Goal: Information Seeking & Learning: Learn about a topic

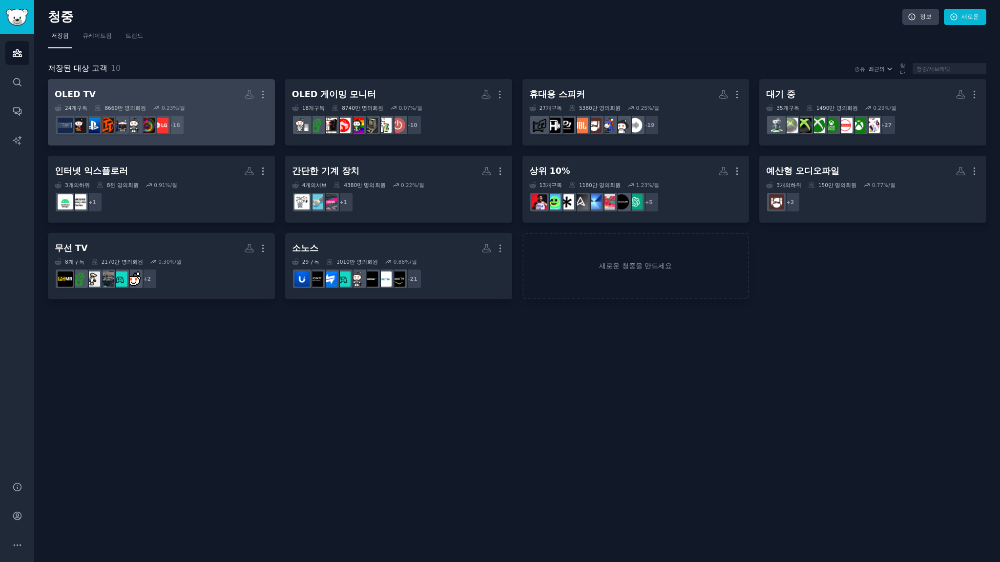
click at [131, 92] on h2 "OLED TV 더" at bounding box center [161, 94] width 213 height 17
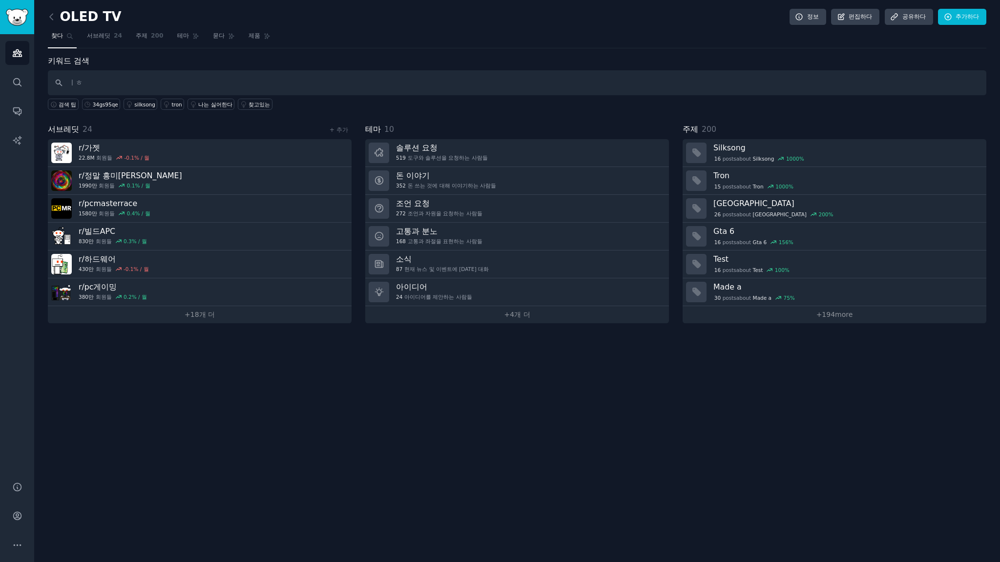
type input "ㅣ"
type input "lg oled tv"
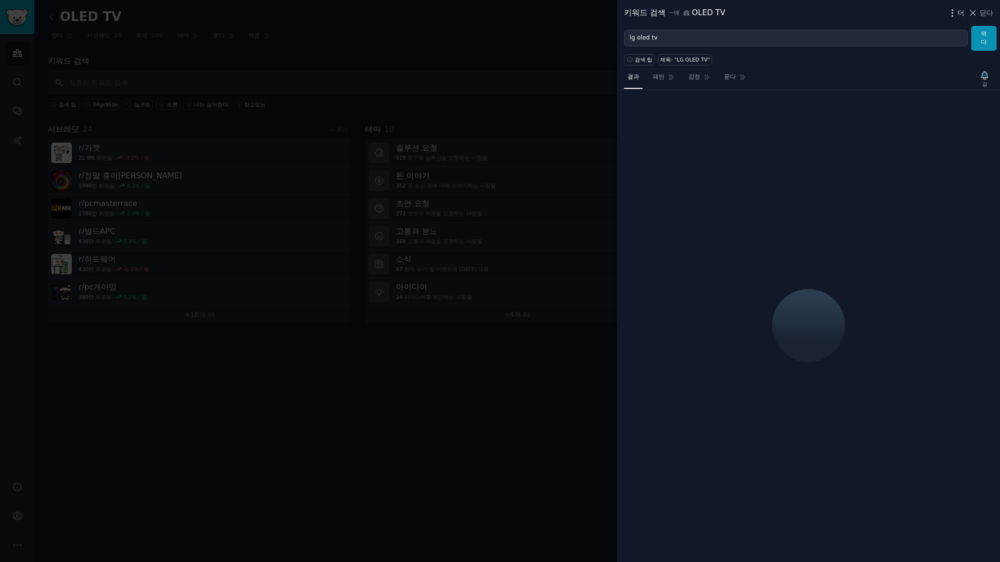
click at [960, 11] on font "더" at bounding box center [961, 13] width 7 height 8
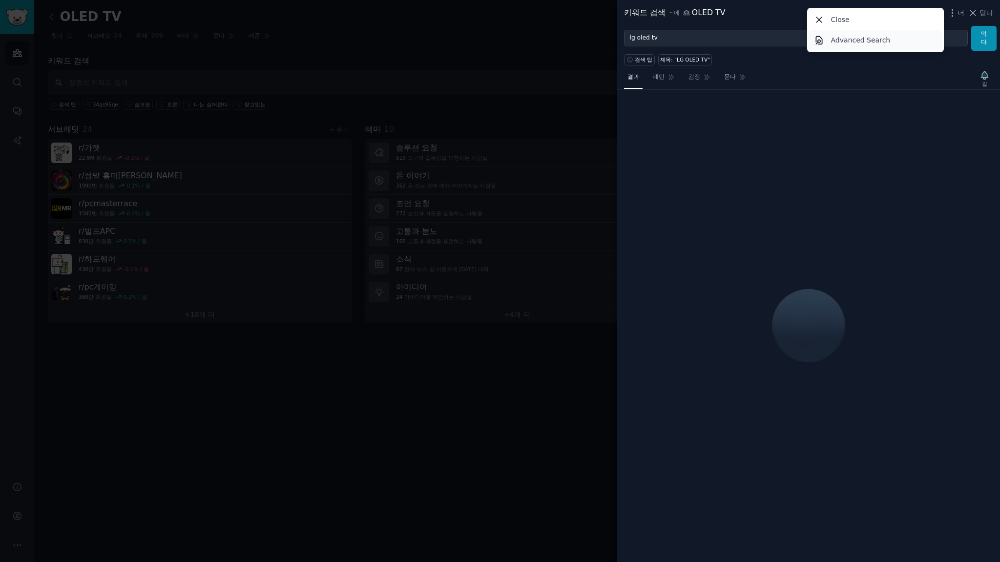
click at [855, 40] on p "Advanced Search" at bounding box center [861, 40] width 60 height 10
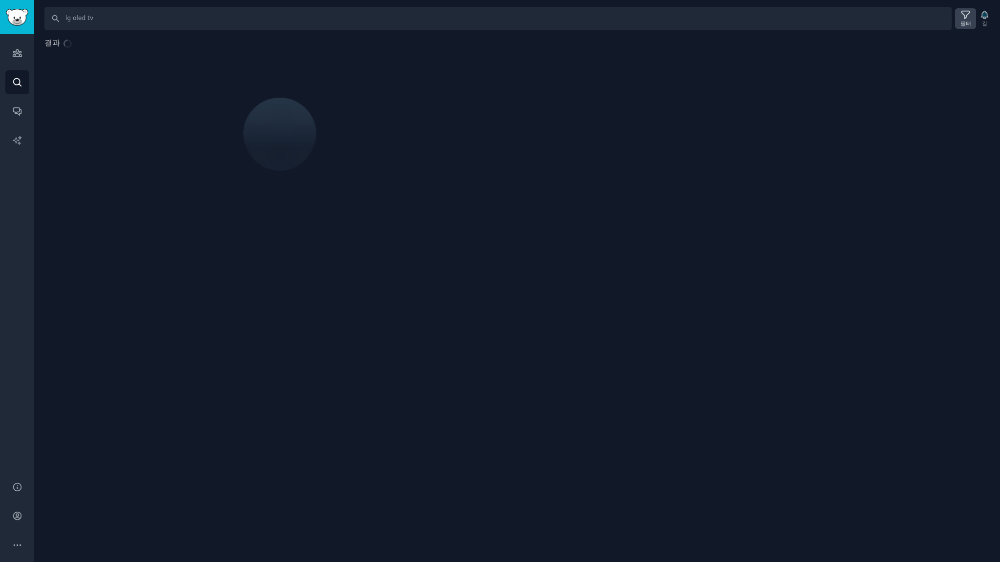
click at [963, 16] on icon at bounding box center [966, 15] width 10 height 10
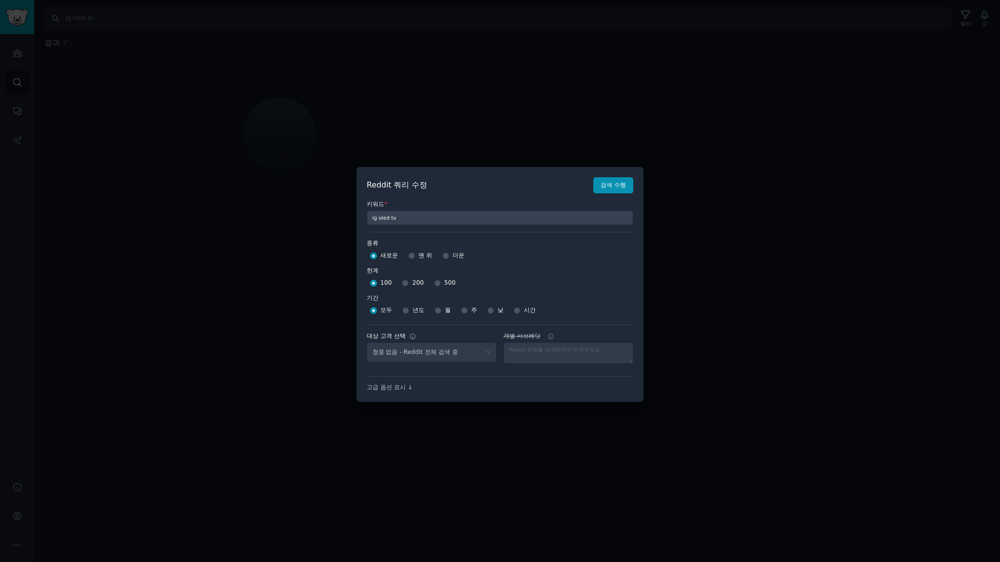
select select "c7830b3eec"
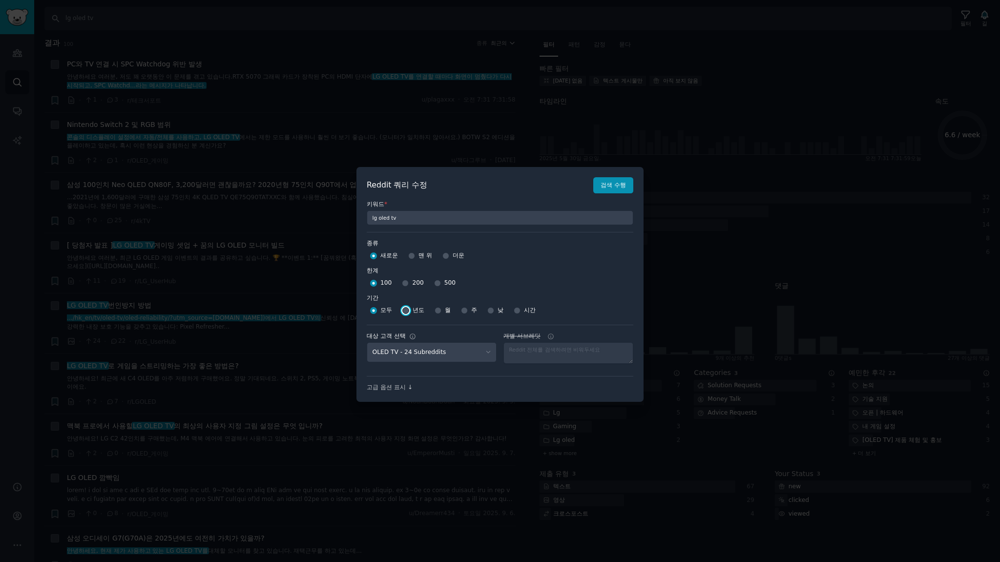
drag, startPoint x: 405, startPoint y: 310, endPoint x: 411, endPoint y: 311, distance: 6.4
click at [405, 310] on input "년도" at bounding box center [405, 310] width 7 height 7
radio input "true"
click at [605, 184] on font "검색 수행" at bounding box center [613, 185] width 25 height 7
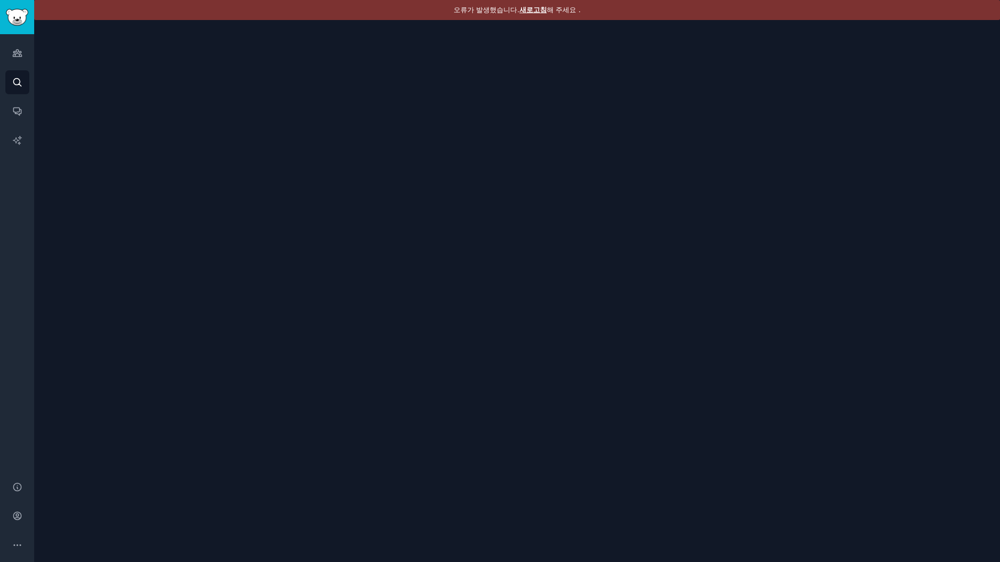
click at [539, 10] on font "새로고침" at bounding box center [533, 10] width 27 height 8
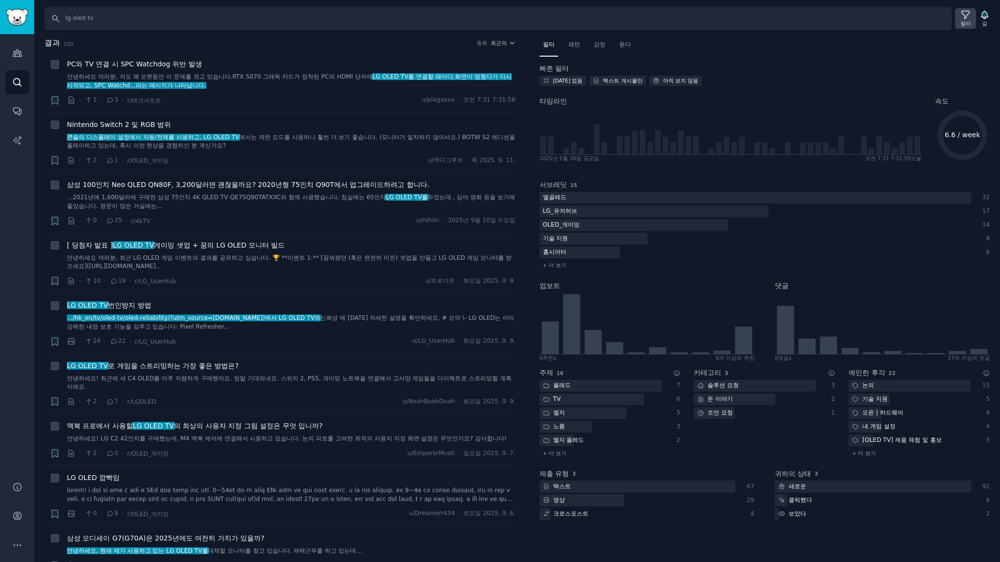
click at [966, 17] on icon at bounding box center [966, 15] width 8 height 8
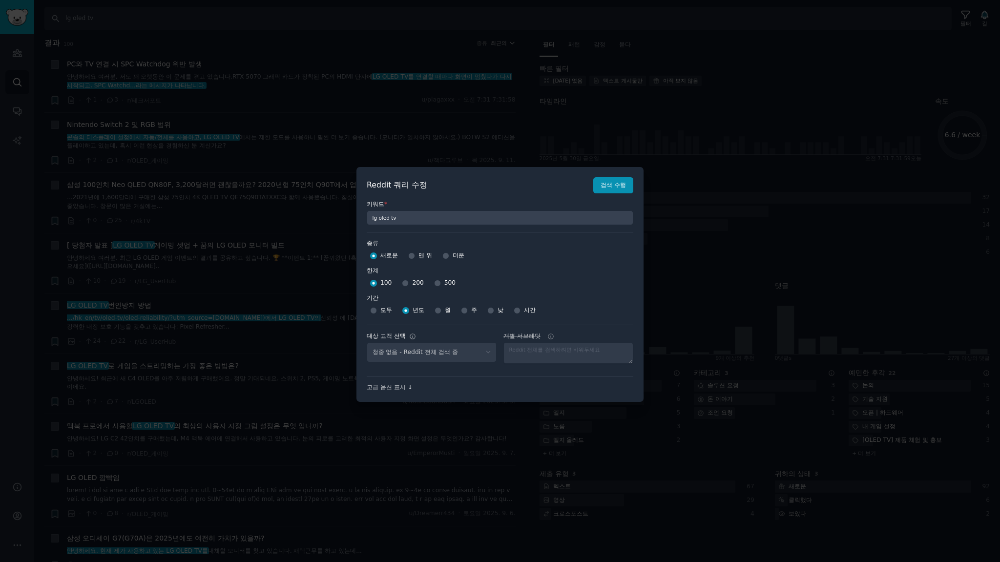
select select "c7830b3eec"
click at [402, 52] on div at bounding box center [500, 281] width 1000 height 562
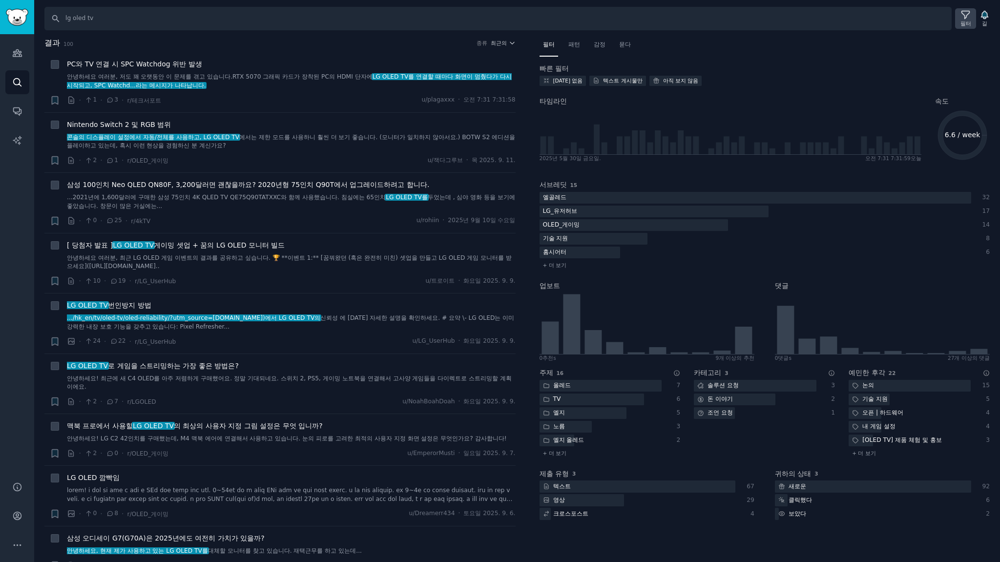
click at [972, 20] on div "필터" at bounding box center [965, 18] width 21 height 21
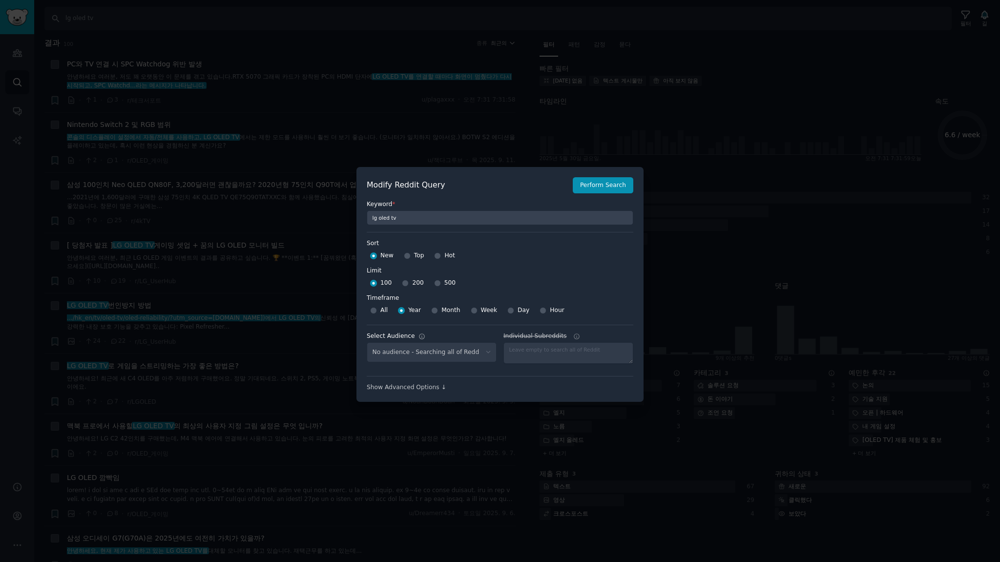
select select "c7830b3eec"
click at [437, 281] on div "500" at bounding box center [444, 283] width 21 height 16
click at [434, 283] on input "500" at bounding box center [437, 283] width 7 height 7
radio input "true"
click at [601, 187] on font "검색 수행" at bounding box center [613, 185] width 25 height 7
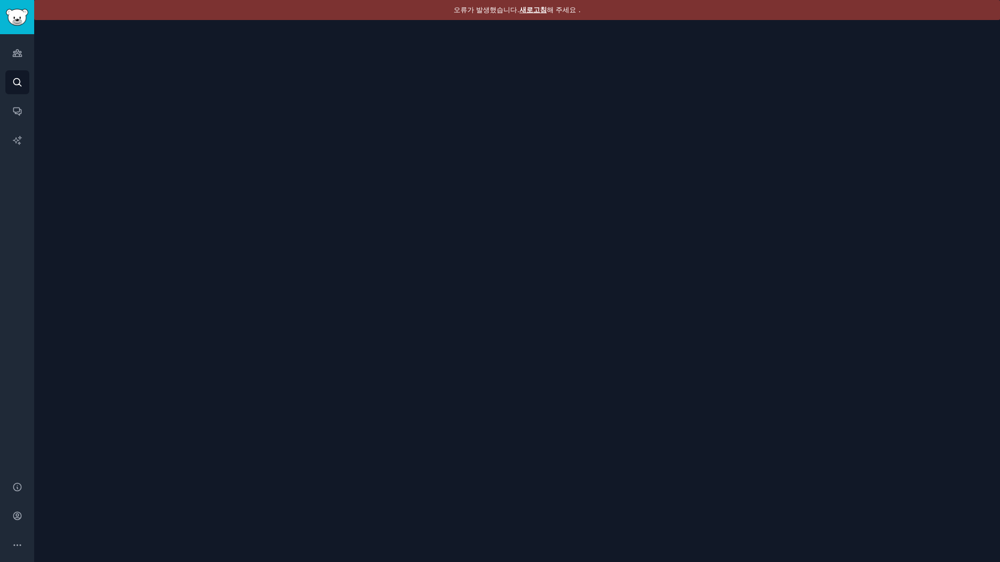
click at [536, 8] on font "새로고침" at bounding box center [533, 10] width 27 height 8
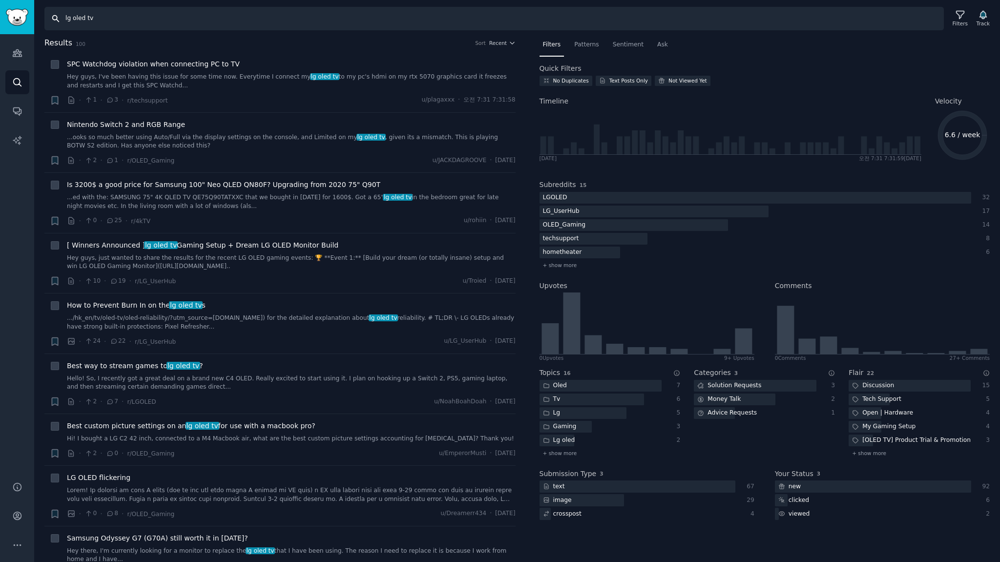
drag, startPoint x: 117, startPoint y: 20, endPoint x: 0, endPoint y: 1, distance: 118.1
click at [0, 12] on div "Audiences Search Conversations AI Reports Help Account More Search lg oled tv F…" at bounding box center [500, 281] width 1000 height 562
type input "samsung qled tv"
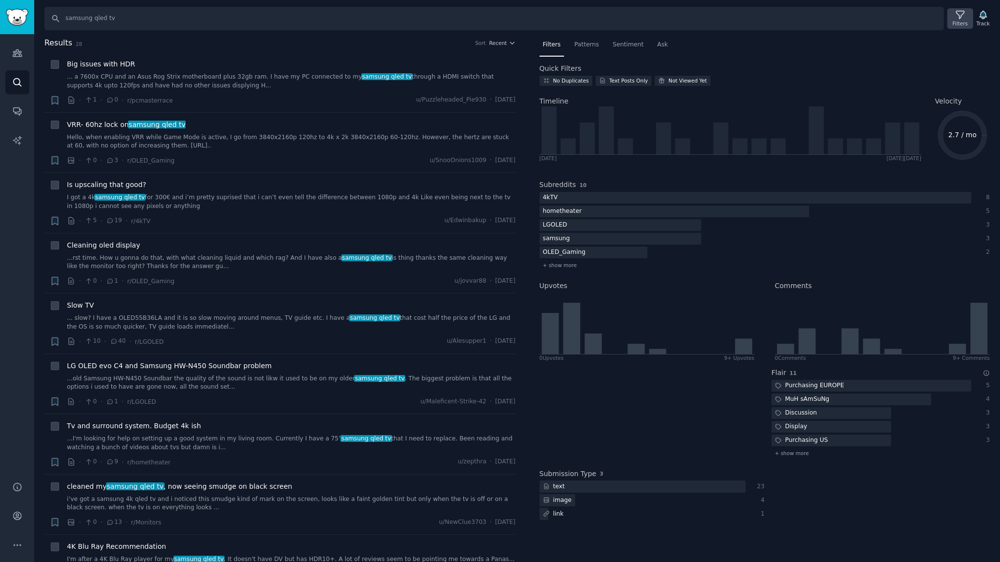
click at [965, 22] on div "Filters" at bounding box center [960, 23] width 15 height 7
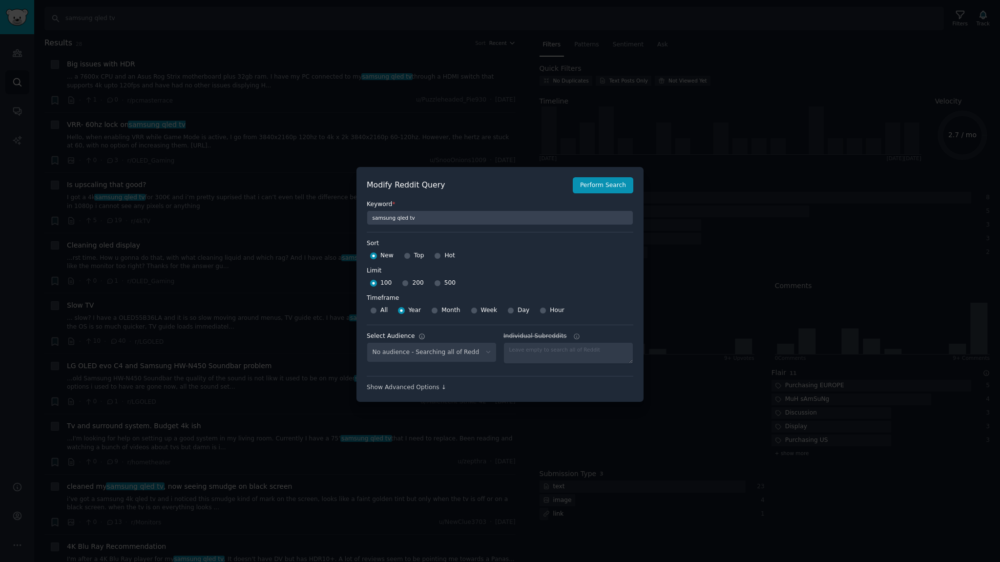
select select "c7830b3eec"
click at [435, 282] on input "500" at bounding box center [437, 283] width 7 height 7
radio input "true"
click at [615, 188] on button "Perform Search" at bounding box center [603, 185] width 61 height 17
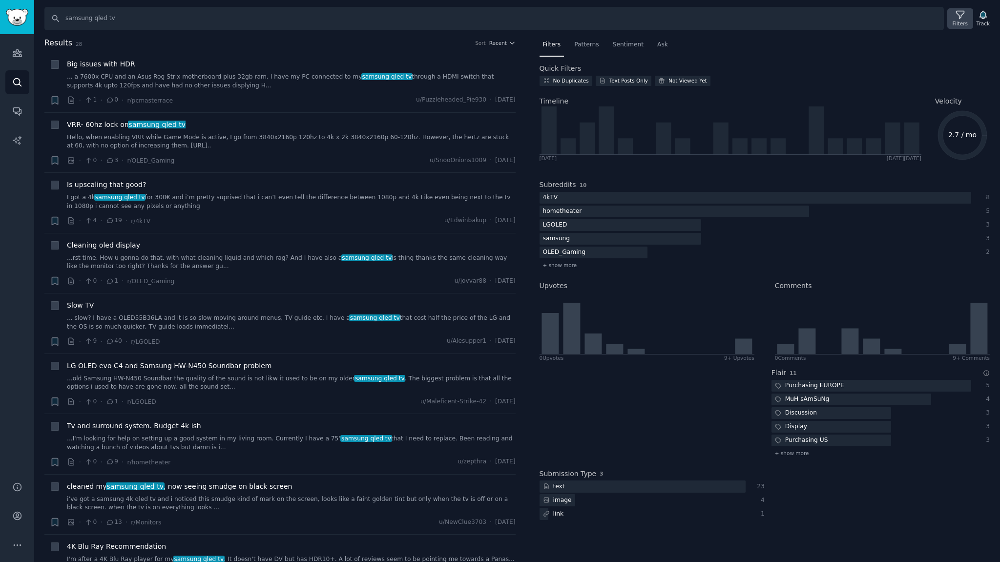
click at [959, 18] on icon at bounding box center [960, 15] width 10 height 10
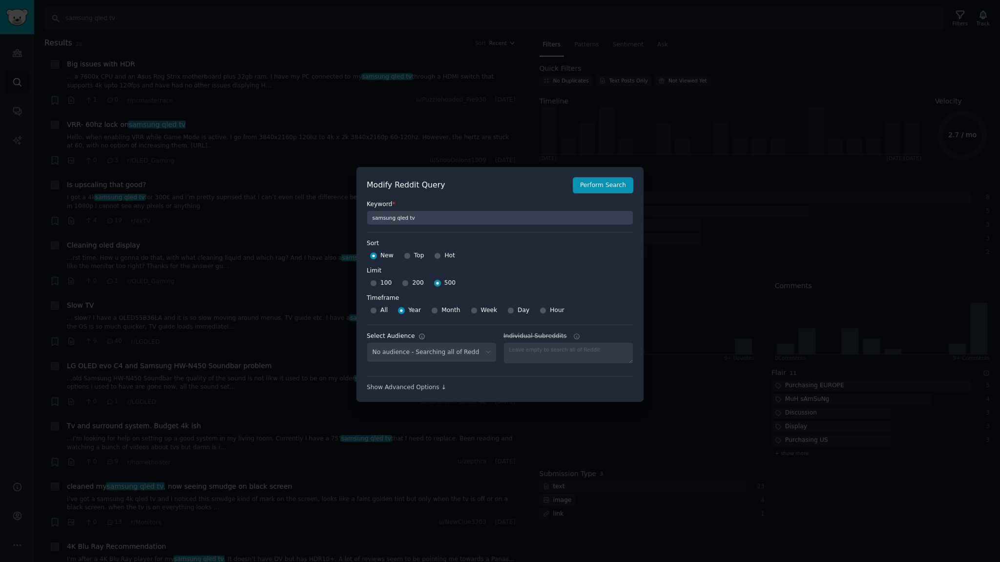
select select "c7830b3eec"
click at [547, 115] on div at bounding box center [500, 281] width 1000 height 562
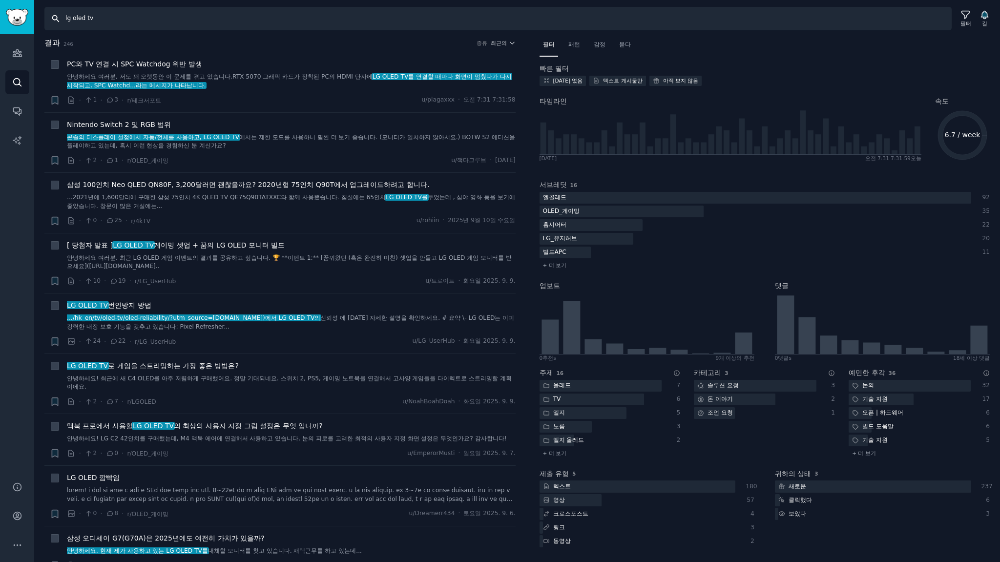
drag, startPoint x: 79, startPoint y: 18, endPoint x: 430, endPoint y: 41, distance: 351.9
click at [227, 28] on input "lg oled tv" at bounding box center [497, 18] width 907 height 23
type input "lg qned tv"
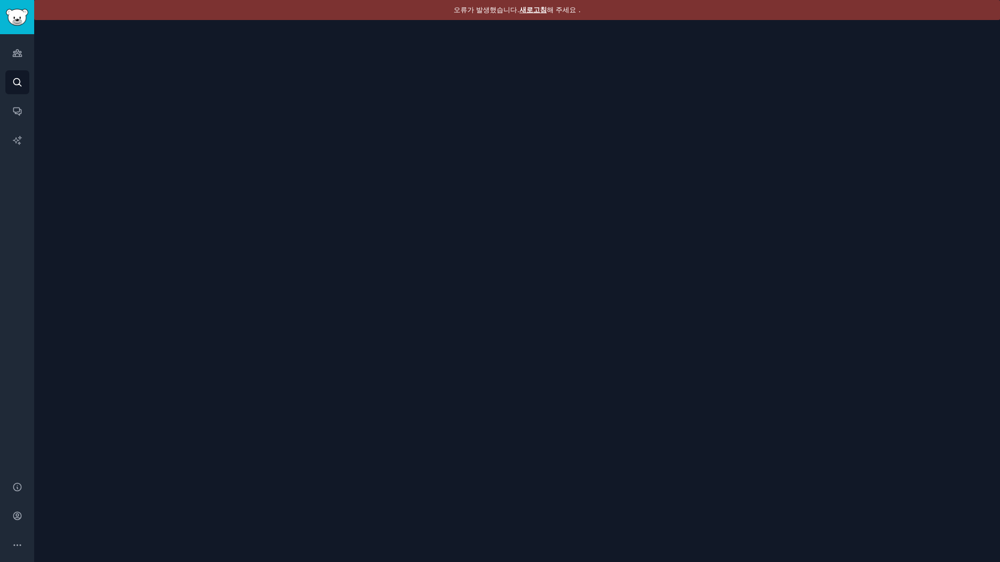
click at [530, 12] on font "새로고침" at bounding box center [533, 10] width 27 height 8
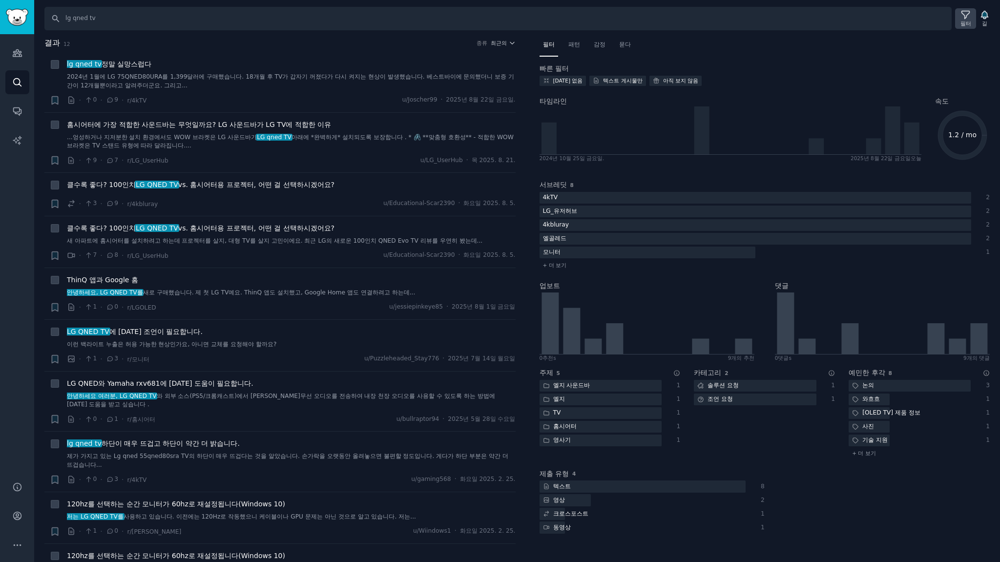
click at [960, 18] on div "필터" at bounding box center [965, 18] width 21 height 21
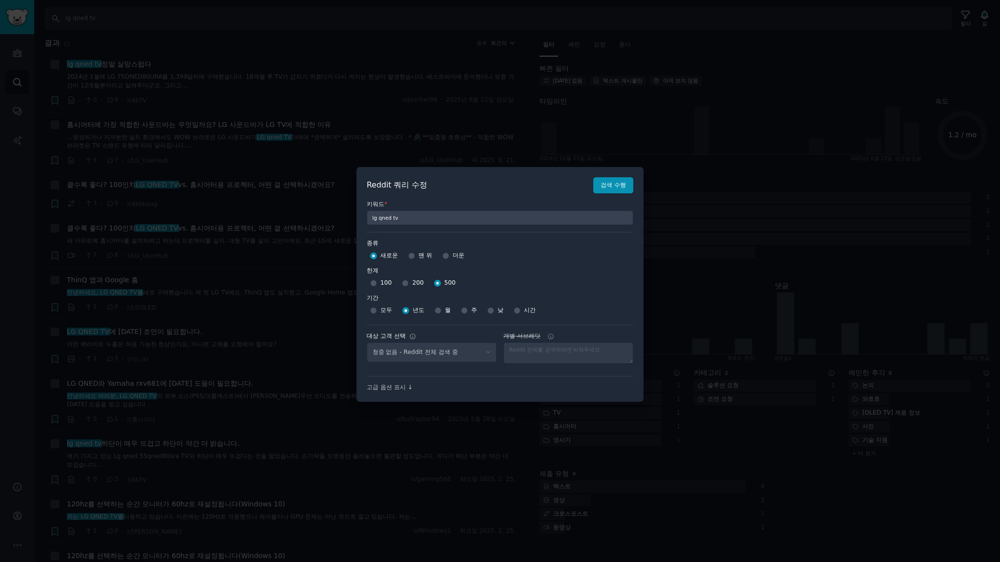
select select "c7830b3eec"
click at [643, 100] on div at bounding box center [500, 281] width 1000 height 562
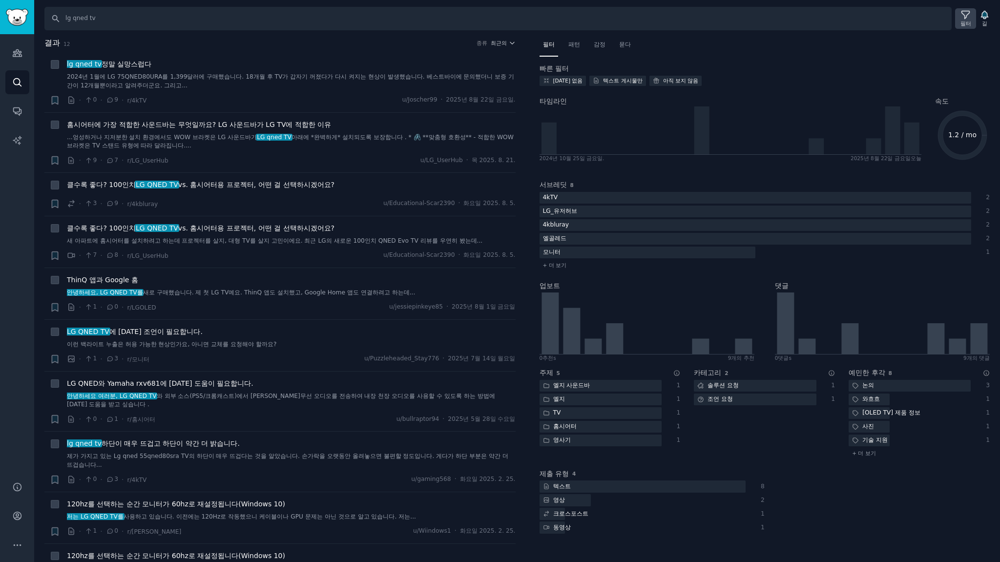
click at [962, 15] on icon at bounding box center [966, 15] width 10 height 10
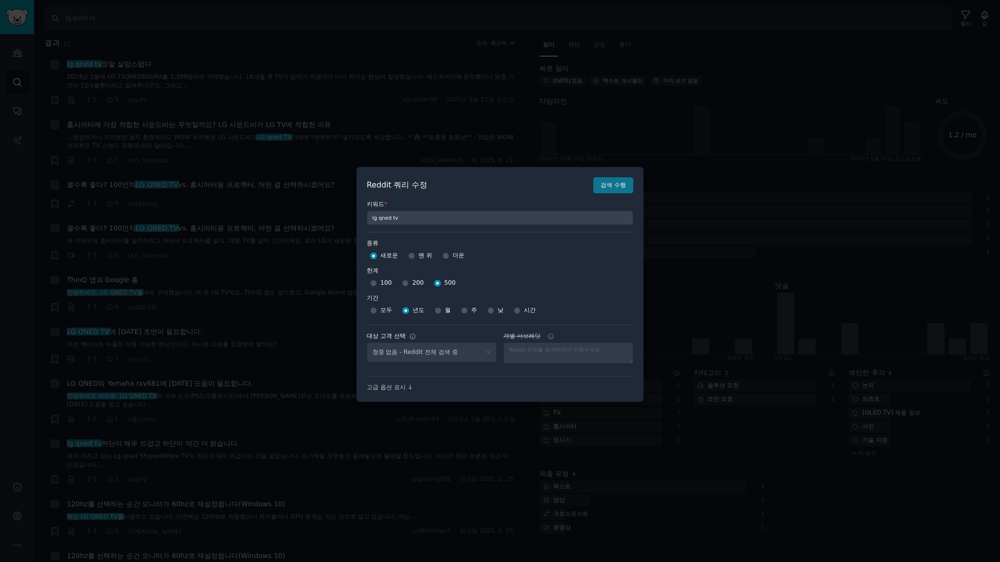
select select "c7830b3eec"
click at [615, 186] on font "검색 수행" at bounding box center [613, 185] width 25 height 7
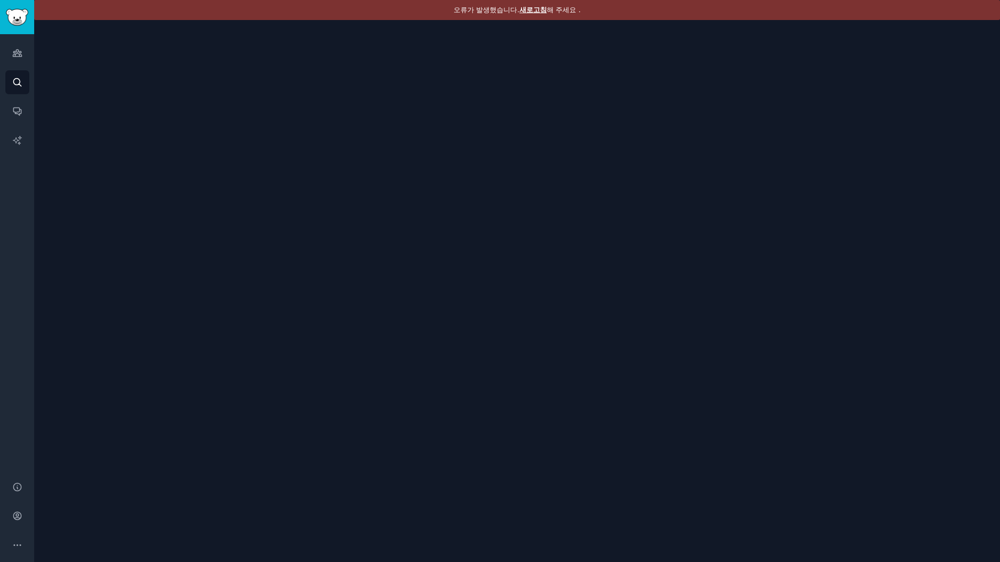
click at [532, 11] on font "새로고침" at bounding box center [533, 10] width 27 height 8
